Goal: Task Accomplishment & Management: Complete application form

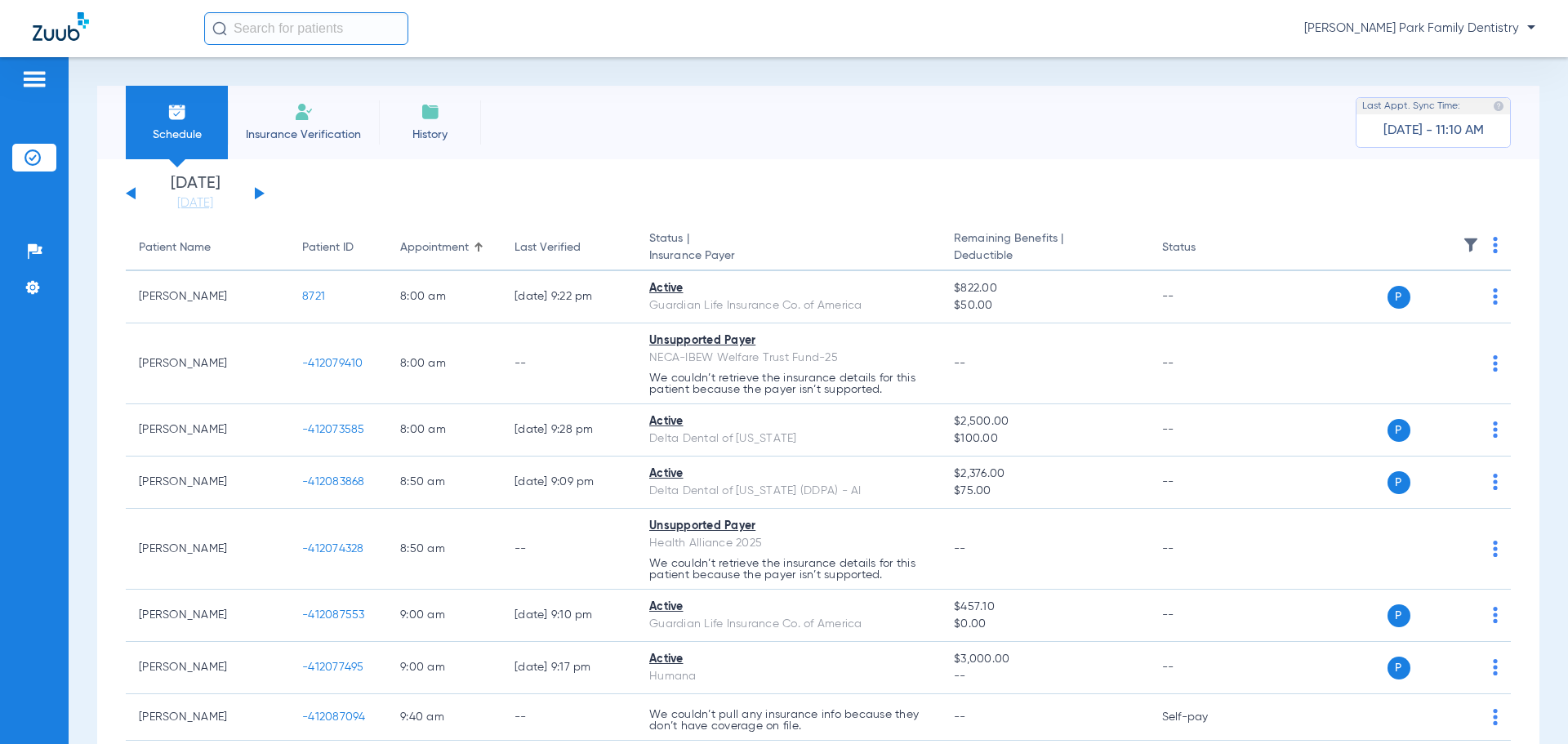
click at [298, 121] on img at bounding box center [304, 112] width 20 height 20
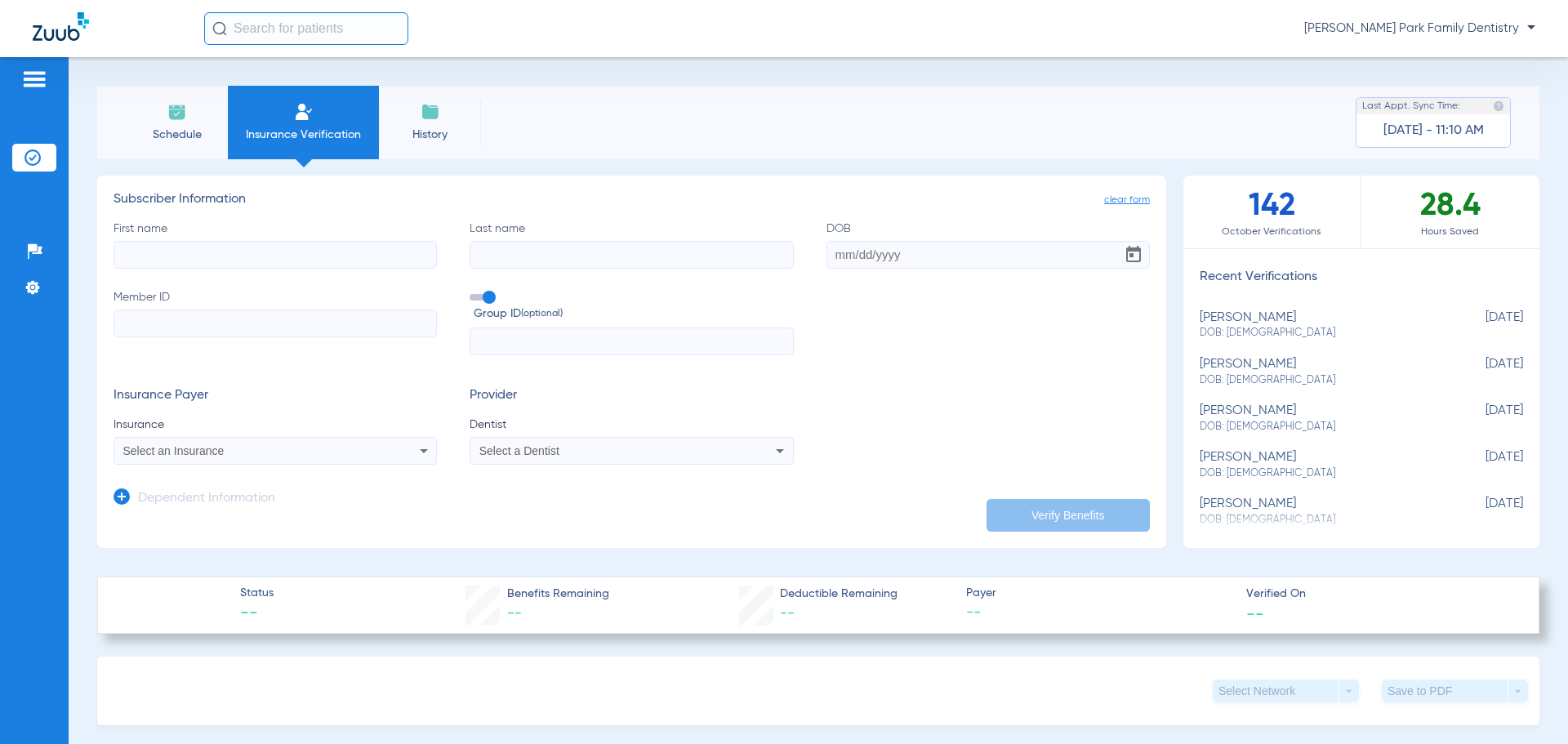
click at [307, 254] on input "First name" at bounding box center [274, 255] width 323 height 28
type input "[PERSON_NAME]"
type input "[DATE]"
click at [226, 322] on input "Member ID" at bounding box center [274, 324] width 323 height 28
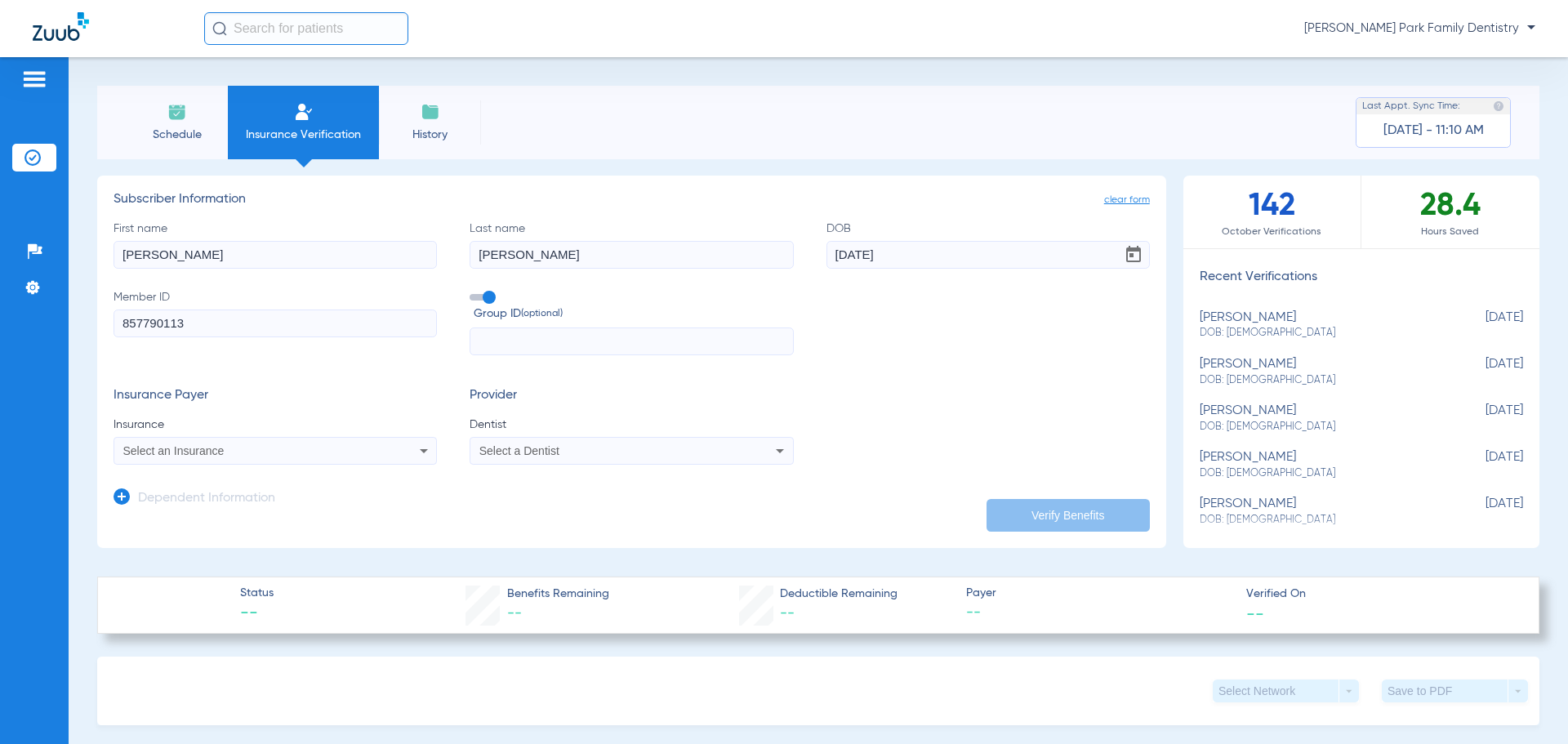
type input "857790113"
drag, startPoint x: 310, startPoint y: 416, endPoint x: 331, endPoint y: 441, distance: 32.6
click at [311, 417] on div "Insurance Payer Insurance Select an Insurance" at bounding box center [274, 426] width 323 height 77
click at [343, 455] on div "Select an Insurance" at bounding box center [245, 451] width 244 height 12
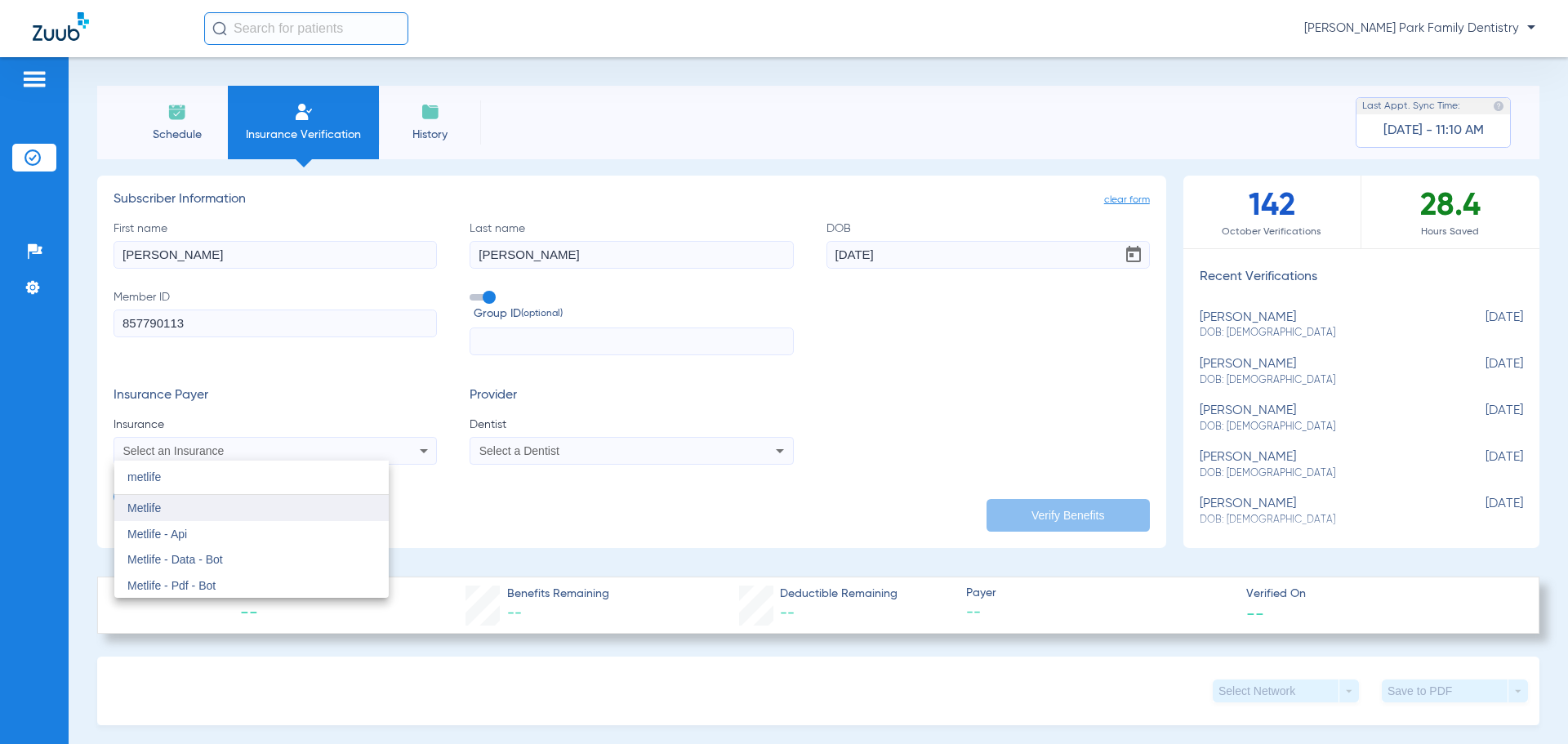
type input "metlife"
click at [238, 508] on mat-option "Metlife" at bounding box center [251, 508] width 274 height 26
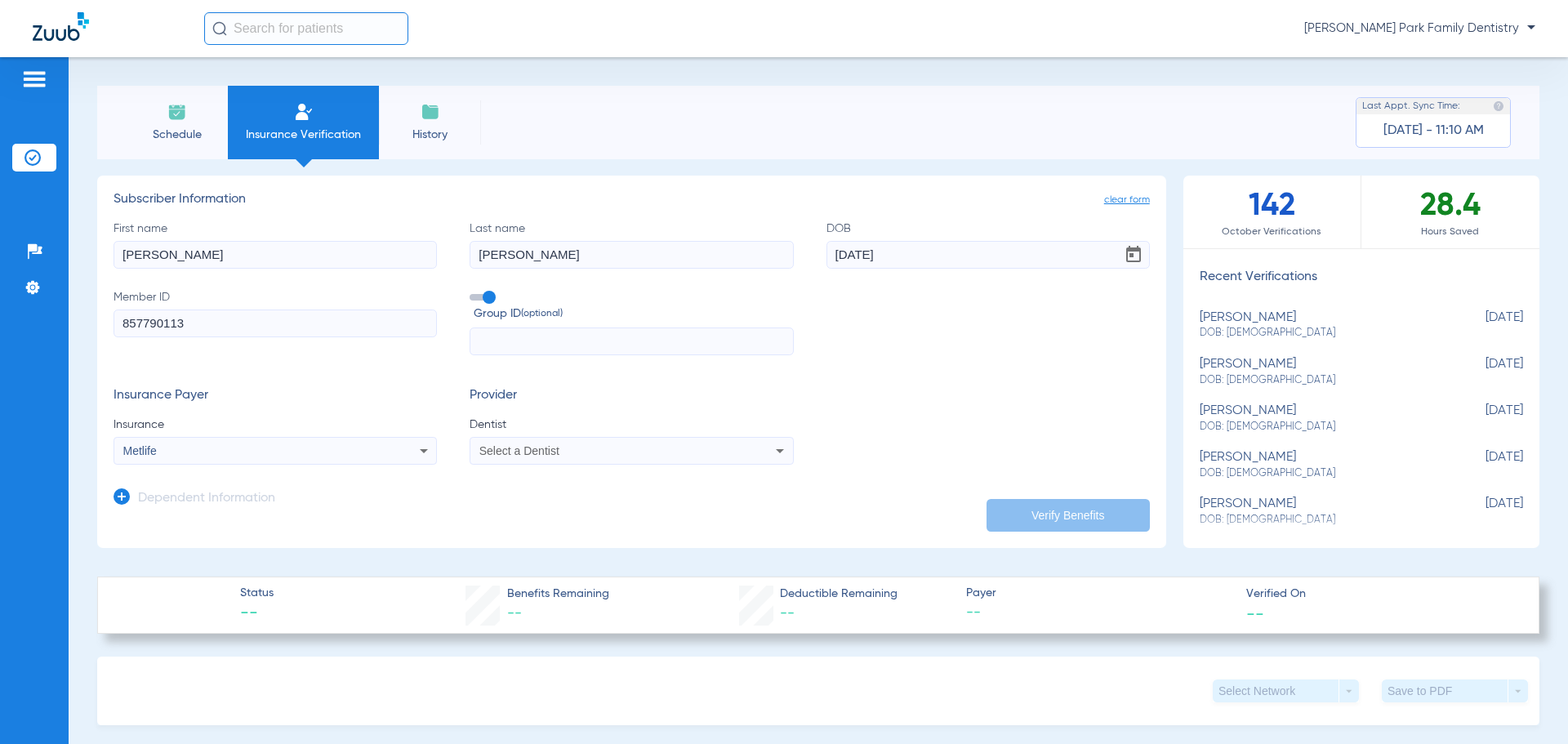
click at [617, 459] on div "Select a Dentist" at bounding box center [631, 451] width 322 height 20
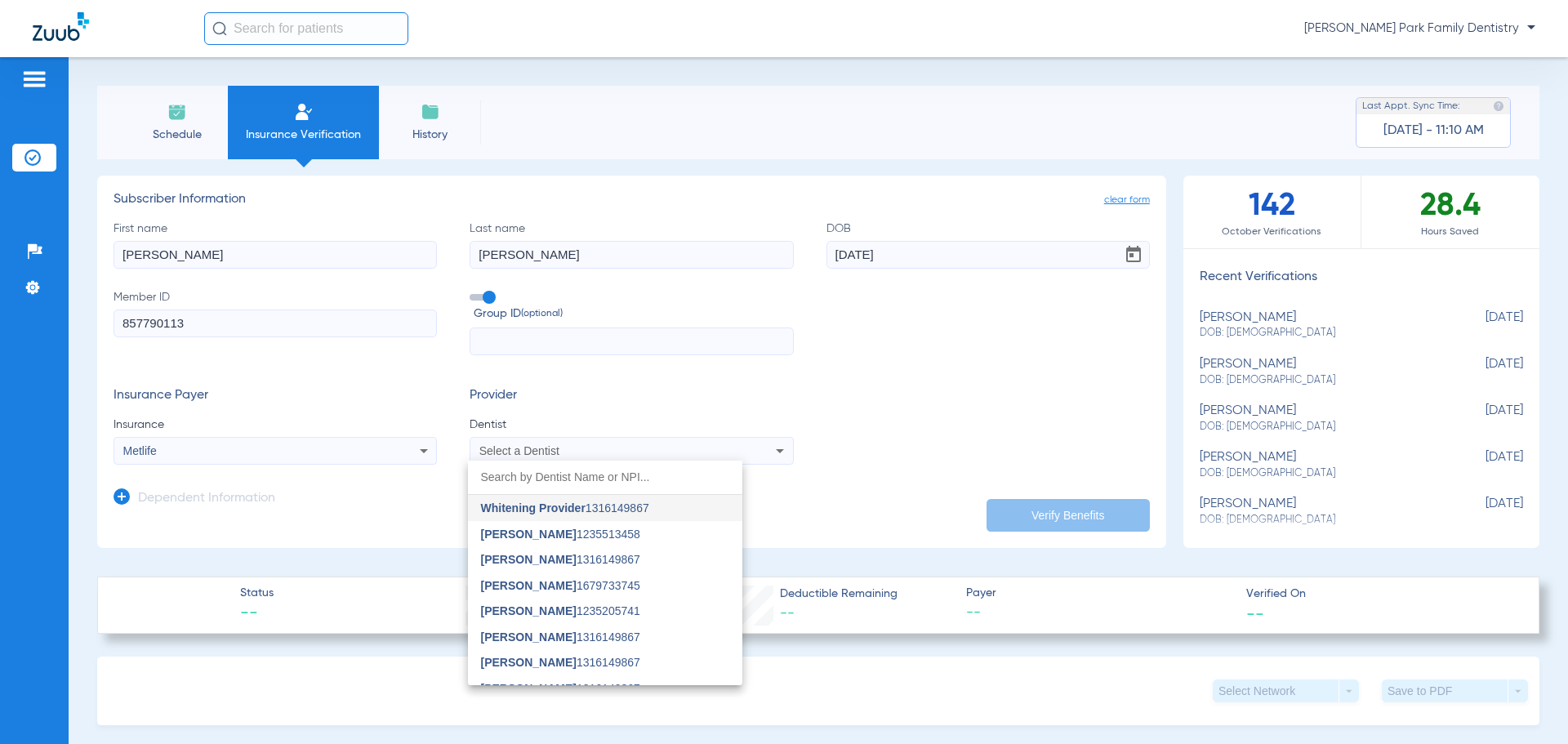
type input "a"
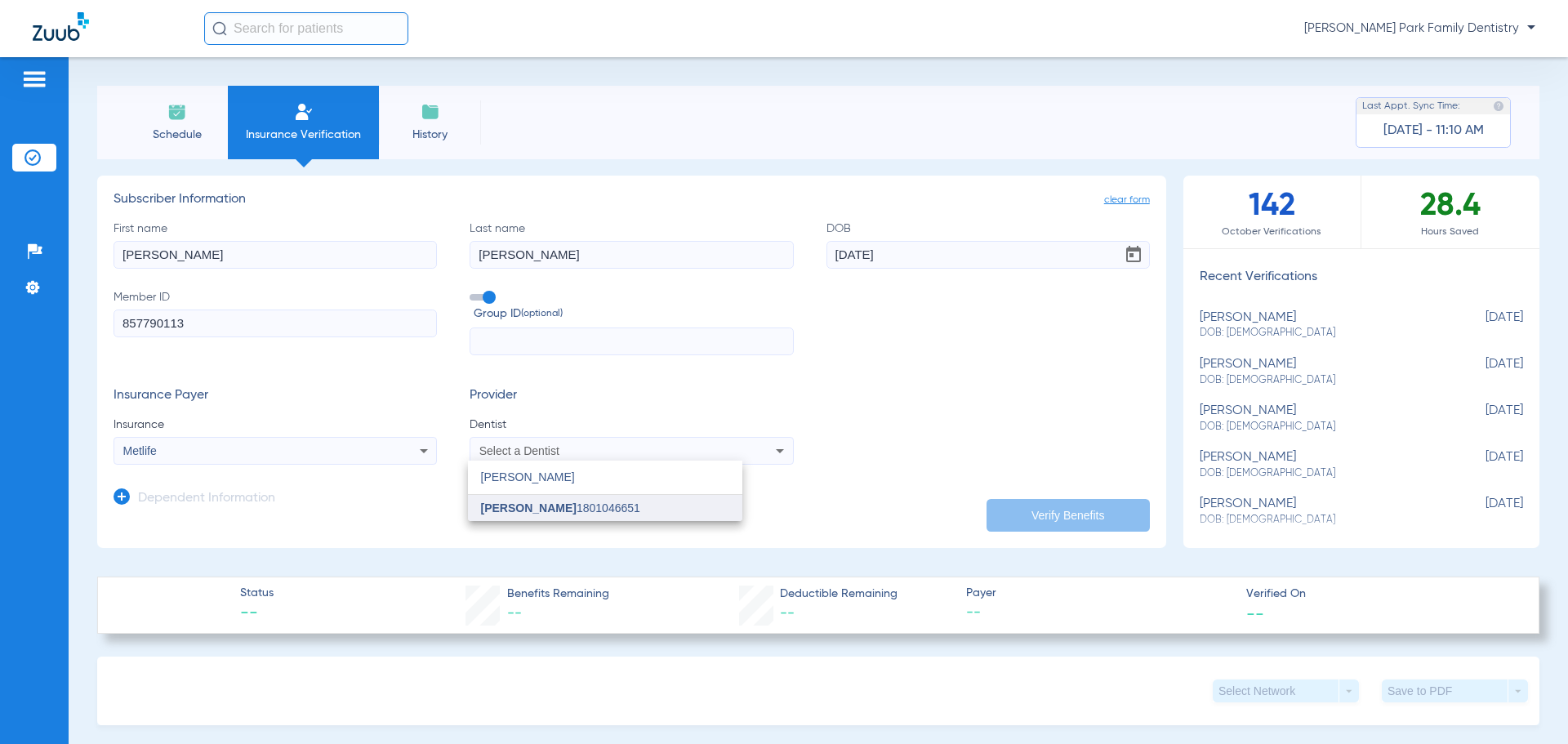
type input "[PERSON_NAME]"
click at [625, 510] on span "[PERSON_NAME] 1801046651" at bounding box center [560, 508] width 160 height 12
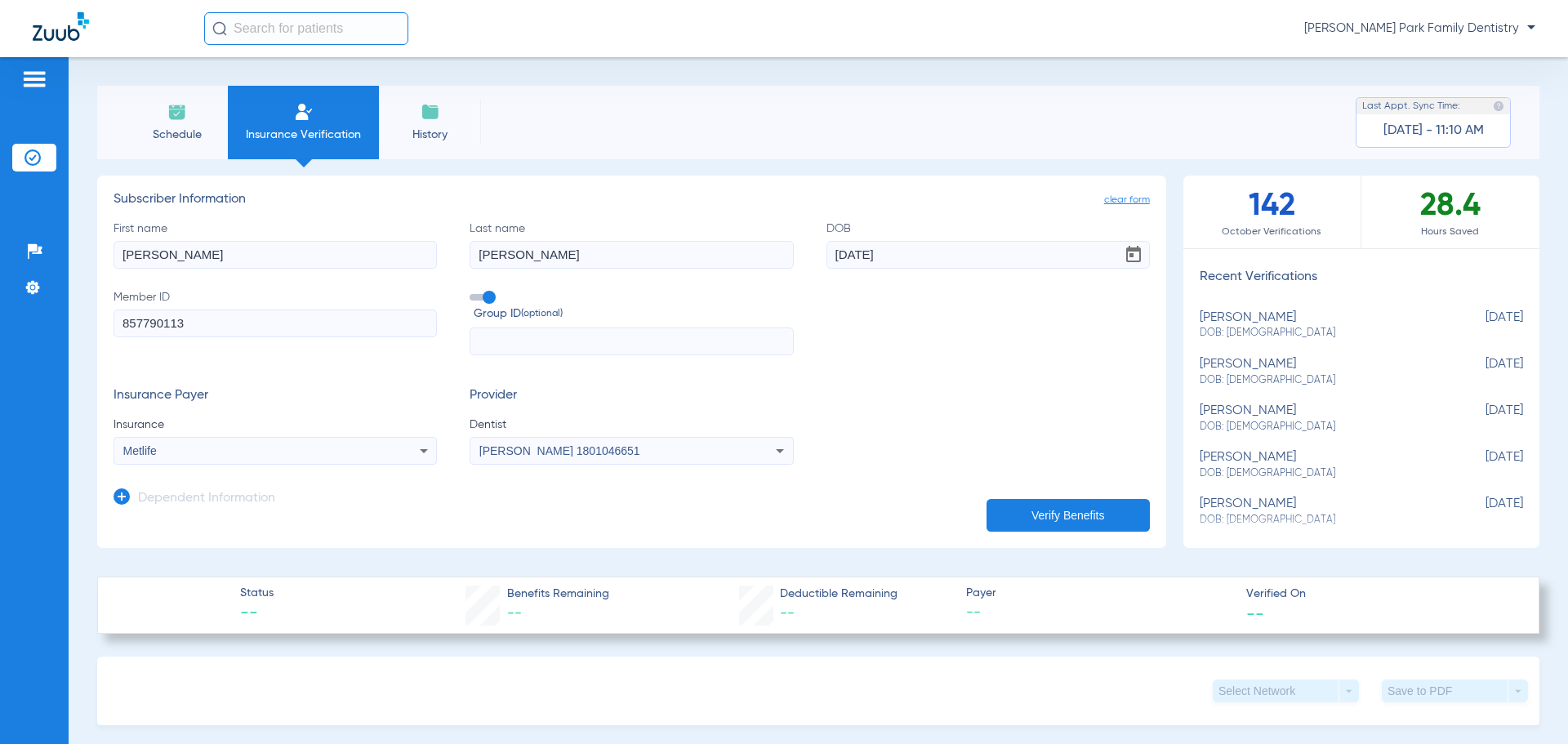
click at [556, 366] on form "First name [PERSON_NAME] Last name [PERSON_NAME] DOB [DEMOGRAPHIC_DATA] Member …" at bounding box center [631, 343] width 1037 height 245
click at [122, 497] on icon at bounding box center [122, 497] width 17 height 17
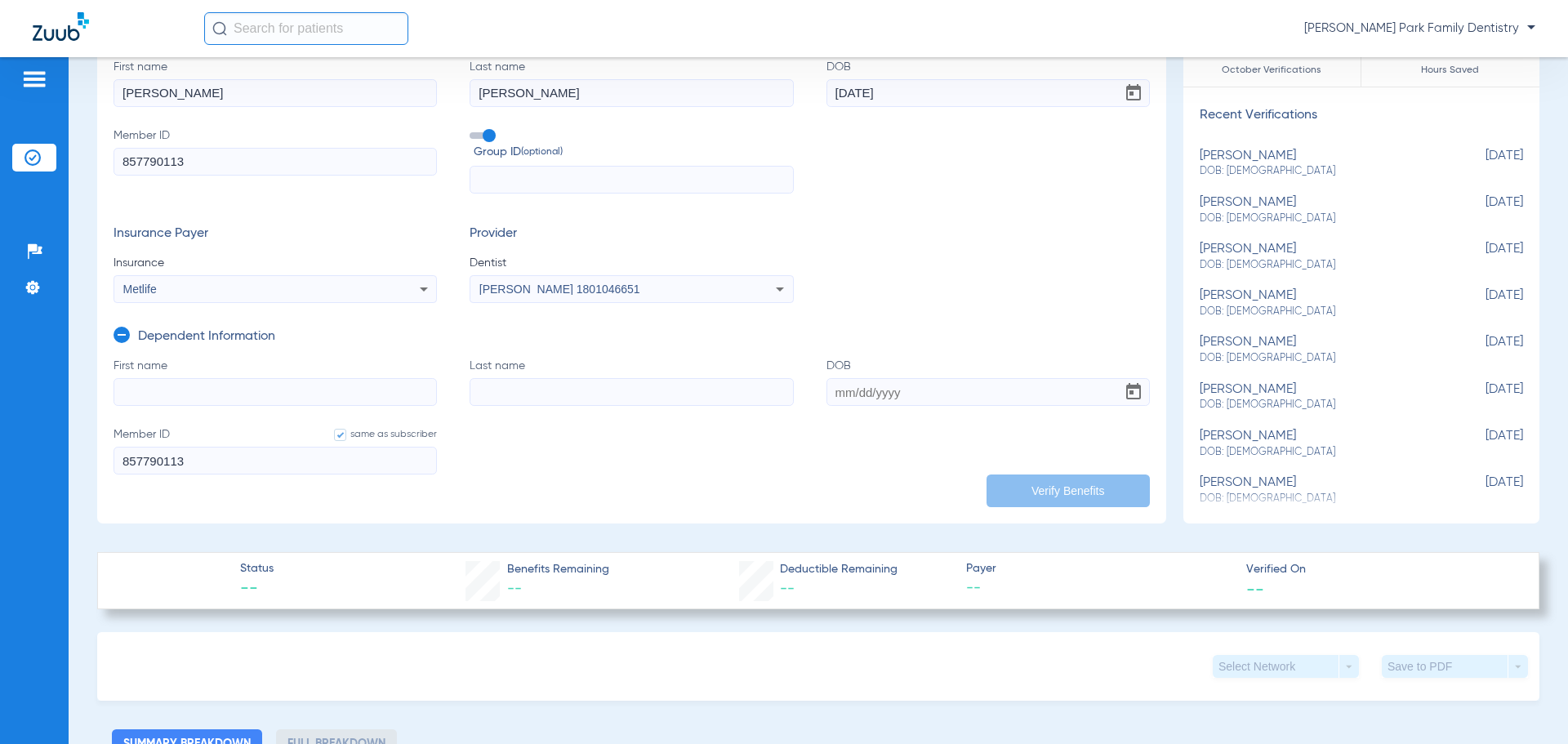
scroll to position [164, 0]
click at [159, 381] on input "First name" at bounding box center [274, 391] width 323 height 28
type input "[PERSON_NAME]"
click at [829, 388] on input "DOB" at bounding box center [988, 391] width 323 height 28
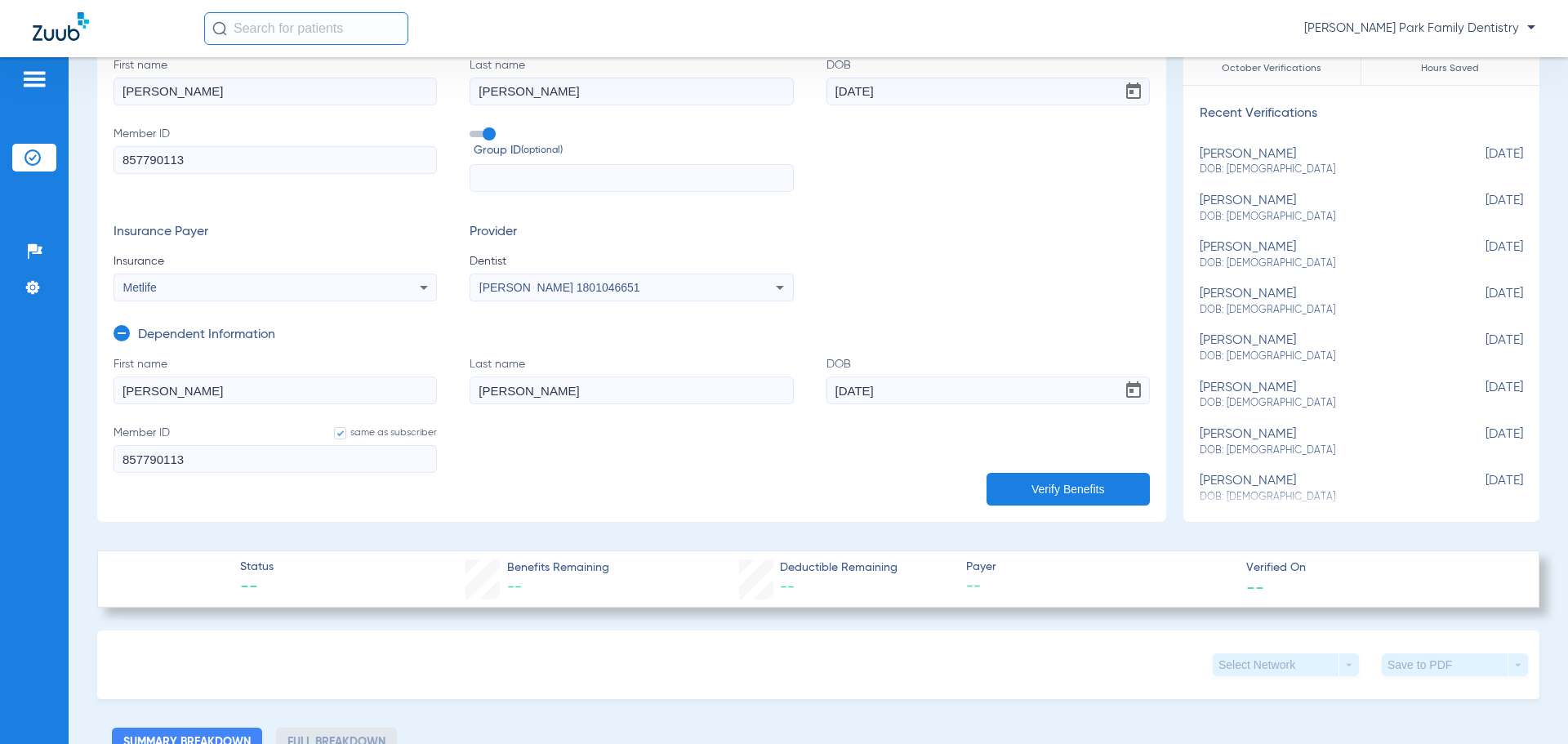
type input "[DATE]"
click at [1046, 488] on button "Verify Benefits" at bounding box center [1069, 489] width 164 height 33
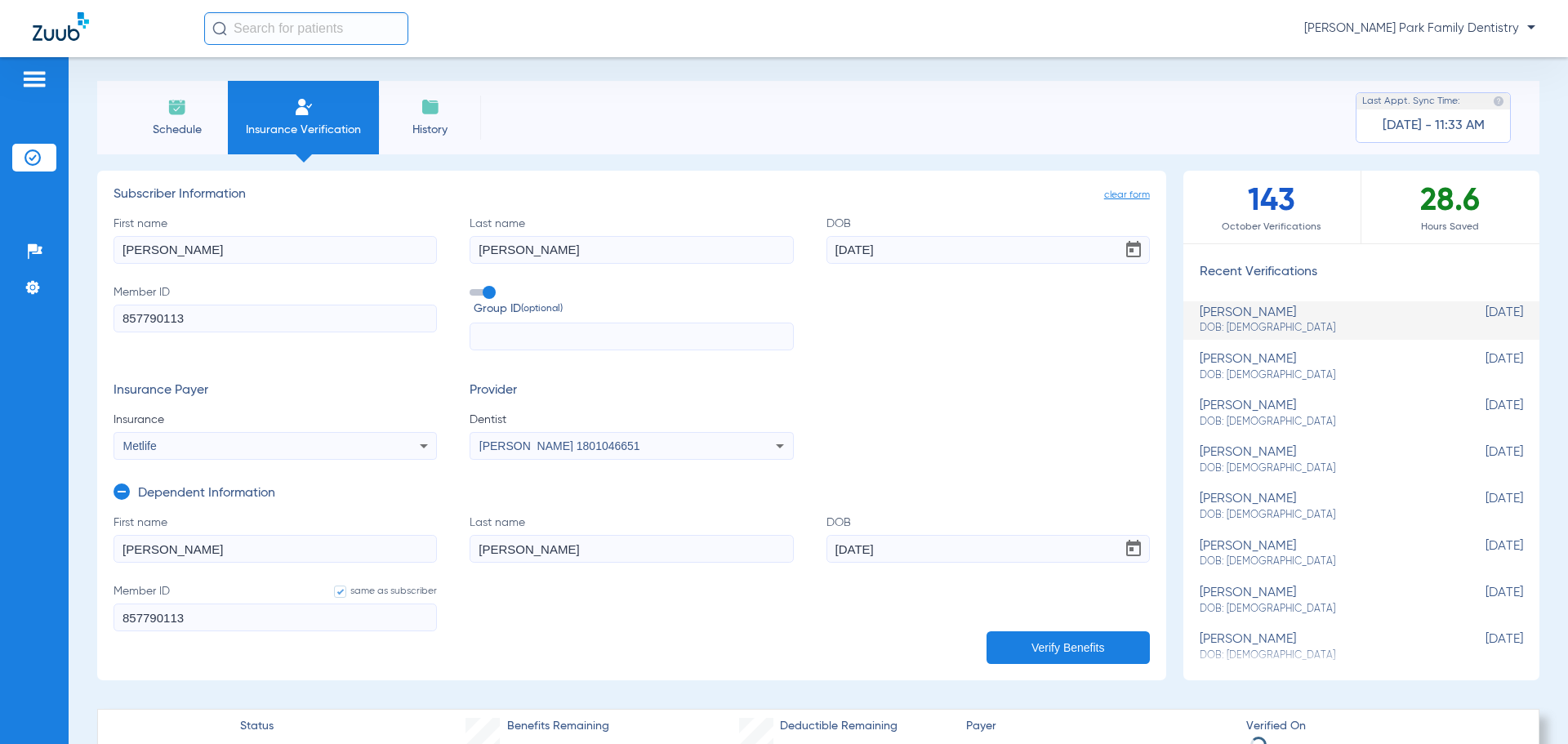
scroll to position [0, 0]
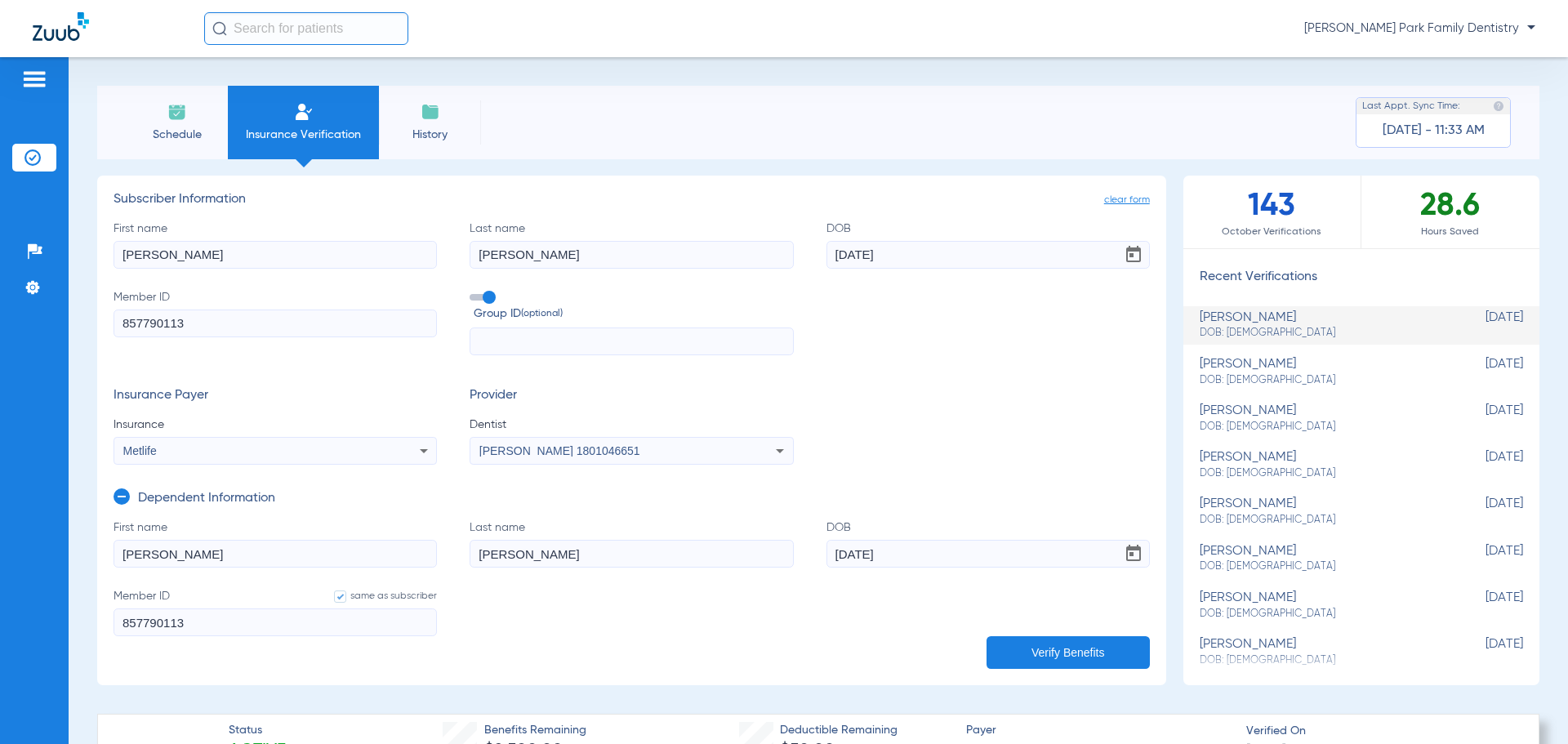
click at [139, 114] on li "Schedule" at bounding box center [177, 122] width 102 height 74
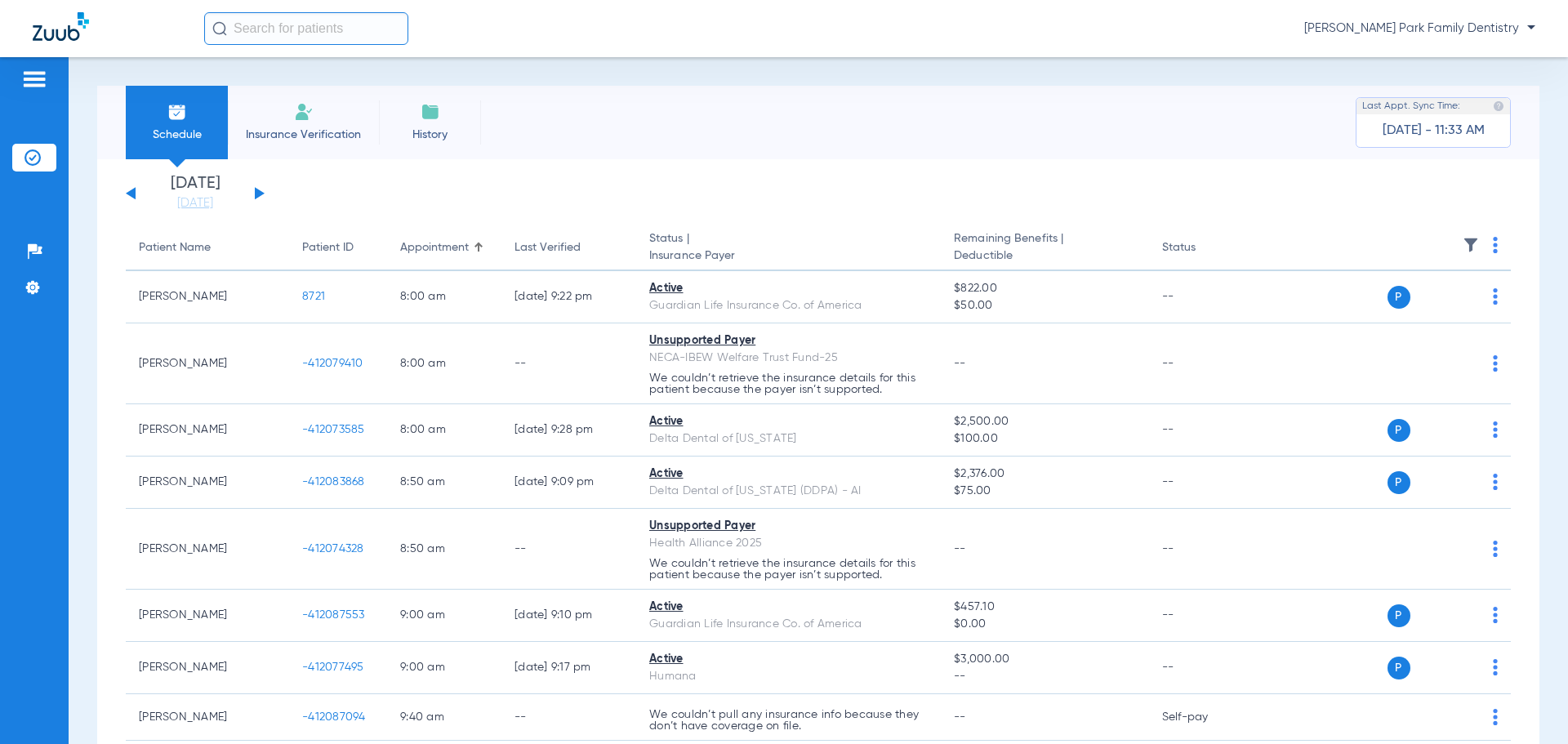
click at [307, 111] on img at bounding box center [304, 112] width 20 height 20
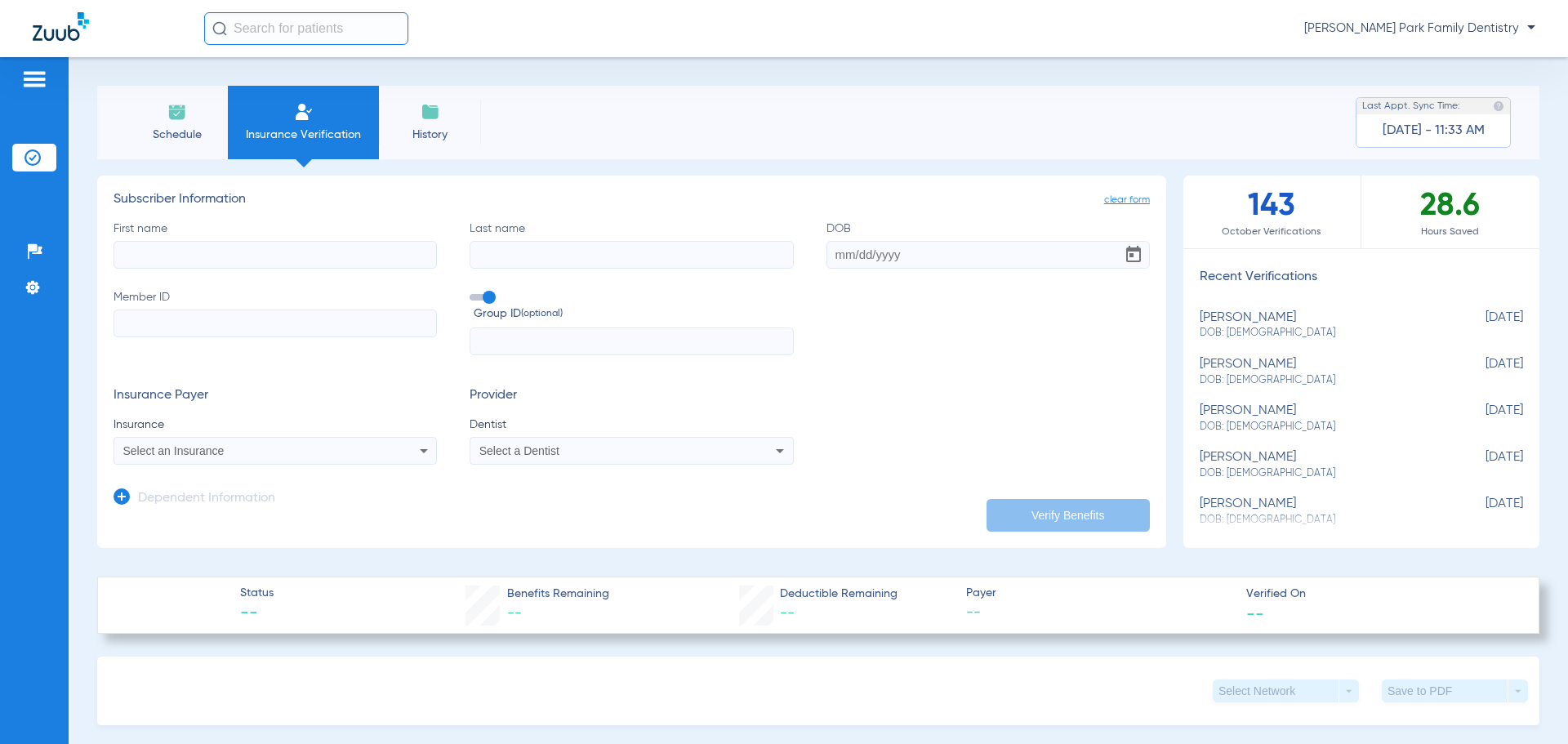
click at [1175, 324] on div "[PERSON_NAME] DOB: [DEMOGRAPHIC_DATA]" at bounding box center [1321, 326] width 241 height 31
type input "[PERSON_NAME]"
type input "[DATE]"
type input "857790113"
